Goal: Information Seeking & Learning: Learn about a topic

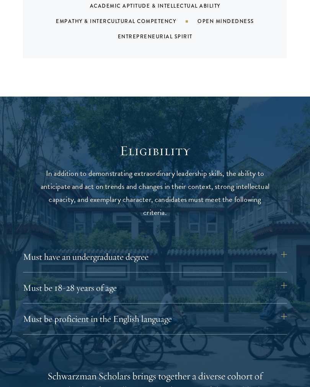
scroll to position [790, 0]
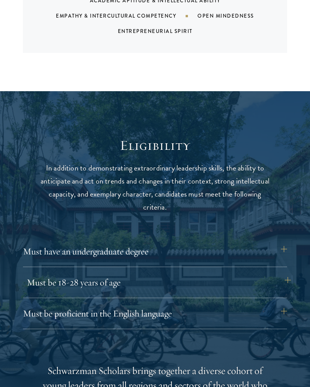
click at [278, 277] on button "Must be 18-28 years of age" at bounding box center [159, 282] width 264 height 18
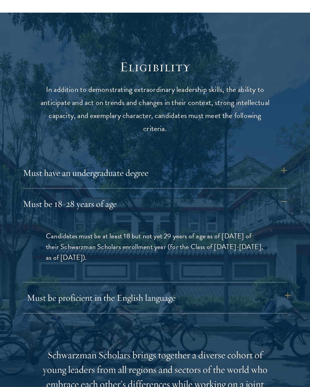
click at [281, 302] on button "Must be proficient in the English language" at bounding box center [159, 298] width 264 height 18
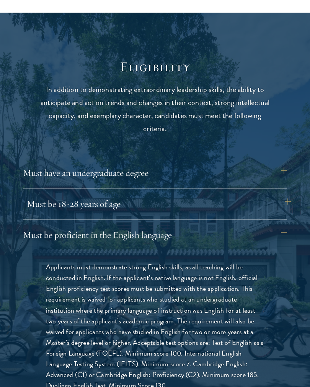
click at [281, 204] on button "Must be 18-28 years of age" at bounding box center [159, 204] width 264 height 18
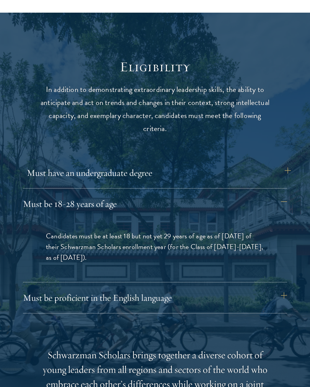
click at [273, 173] on button "Must have an undergraduate degree" at bounding box center [159, 173] width 264 height 18
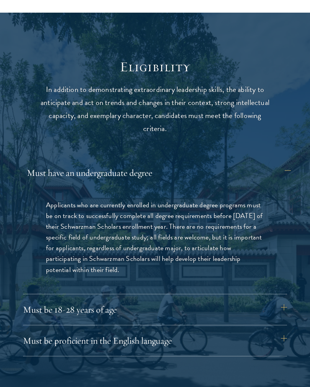
click at [274, 174] on button "Must have an undergraduate degree" at bounding box center [159, 173] width 264 height 18
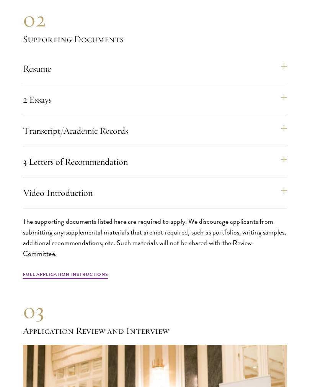
scroll to position [2253, 0]
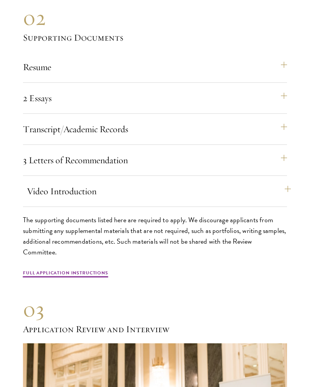
click at [284, 182] on button "Video Introduction" at bounding box center [159, 191] width 264 height 18
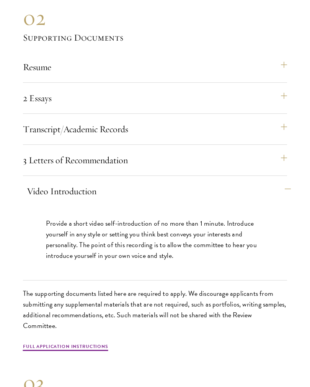
click at [285, 182] on button "Video Introduction" at bounding box center [159, 191] width 264 height 18
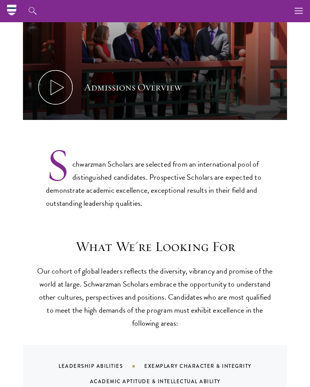
scroll to position [0, 0]
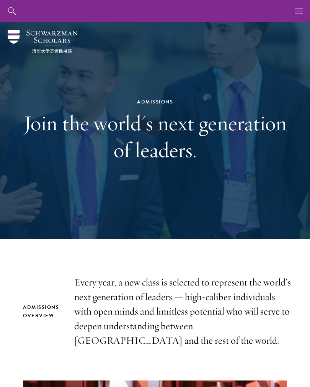
click at [294, 16] on button "button" at bounding box center [299, 11] width 22 height 22
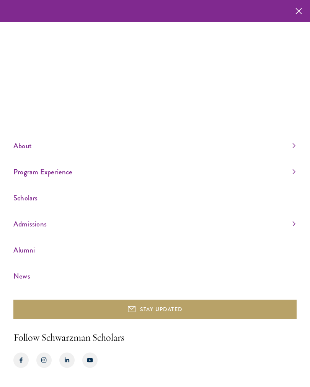
click at [294, 178] on link "Program Experience" at bounding box center [154, 172] width 282 height 13
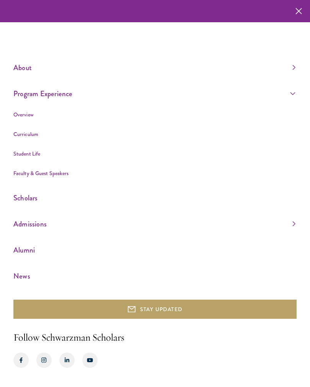
click at [37, 138] on link "Curriculum" at bounding box center [25, 134] width 25 height 8
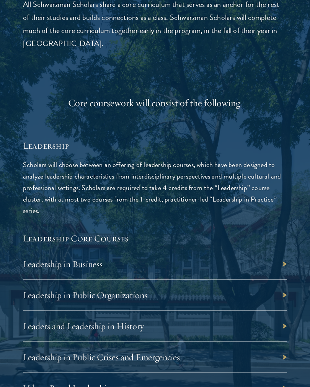
scroll to position [1204, 0]
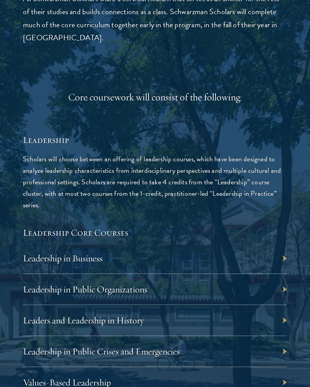
click at [284, 257] on div "Leadership in Business" at bounding box center [155, 258] width 264 height 31
click at [89, 259] on link "Leadership in Business" at bounding box center [67, 258] width 80 height 11
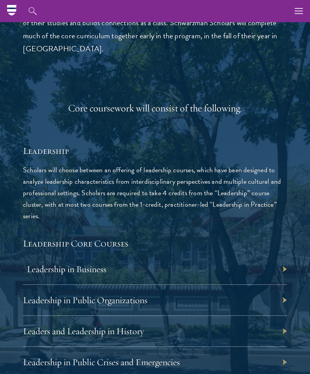
scroll to position [1193, 0]
click at [238, 2] on div "About Overview Leadership Donors Program Experience Overview Curriculum Student…" at bounding box center [155, 11] width 310 height 22
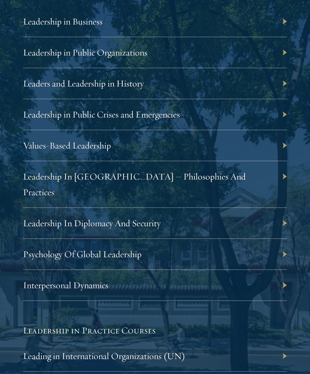
scroll to position [1441, 0]
click at [126, 249] on link "Psychology Of Global Leadership" at bounding box center [86, 254] width 119 height 11
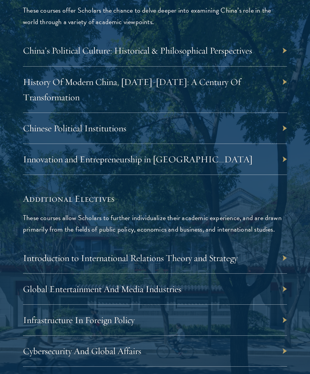
scroll to position [2633, 0]
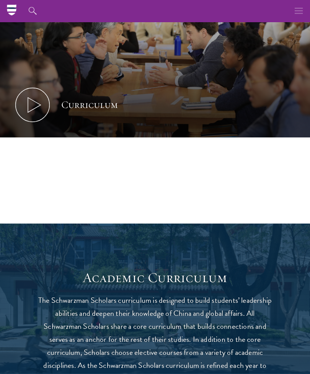
click at [299, 10] on icon "button" at bounding box center [299, 11] width 8 height 22
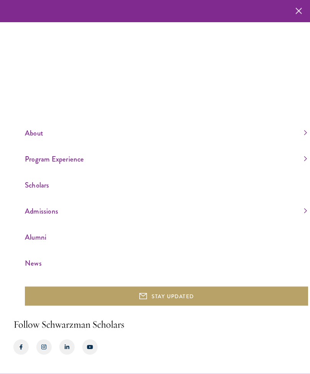
scroll to position [361, 0]
click at [307, 166] on link "Program Experience" at bounding box center [166, 159] width 282 height 13
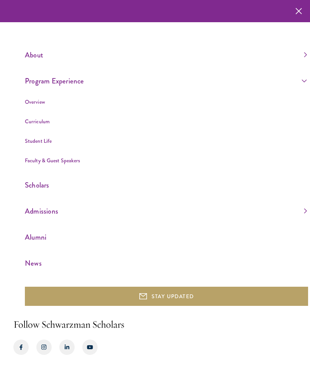
click at [40, 106] on link "Overview" at bounding box center [35, 102] width 20 height 8
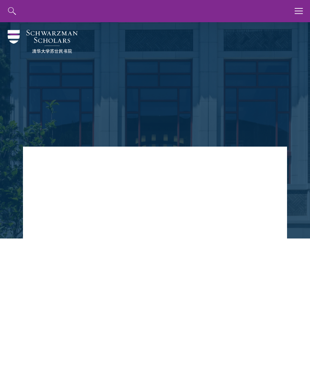
click at [124, 1] on div "About Overview Leadership Donors Program Experience Overview Curriculum Student…" at bounding box center [155, 11] width 310 height 22
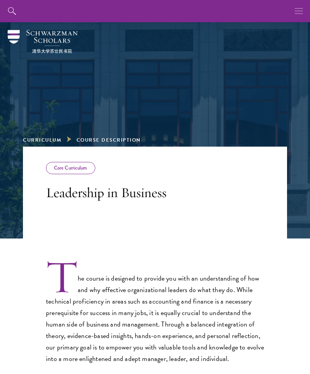
click at [300, 14] on use "button" at bounding box center [299, 11] width 8 height 6
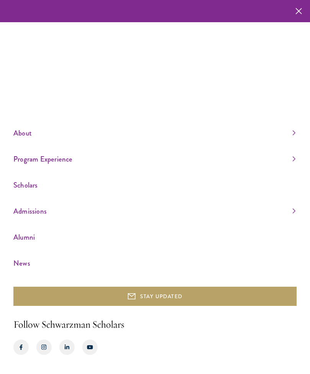
click at [294, 166] on link "Program Experience" at bounding box center [154, 159] width 282 height 13
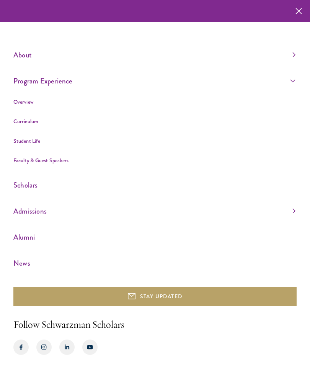
click at [294, 61] on link "About" at bounding box center [154, 55] width 282 height 13
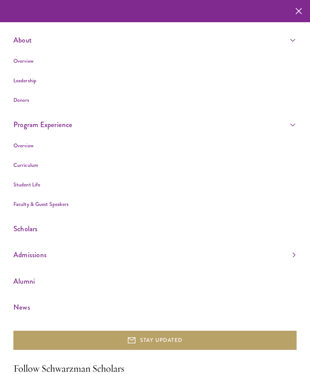
click at [27, 81] on link "Leadership" at bounding box center [24, 81] width 23 height 8
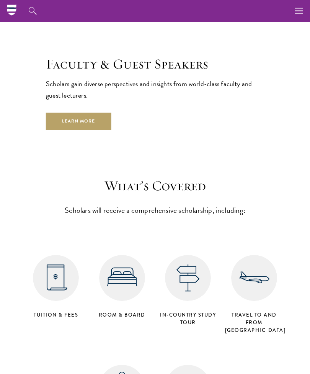
scroll to position [3386, 0]
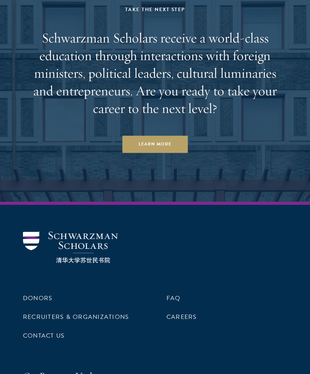
scroll to position [2781, 0]
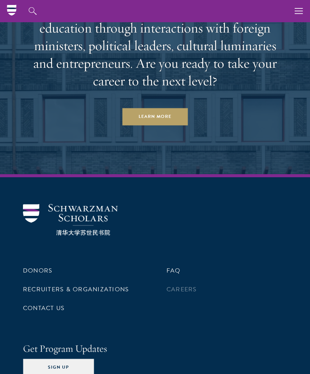
click at [190, 285] on link "Careers" at bounding box center [182, 289] width 31 height 9
